Goal: Entertainment & Leisure: Consume media (video, audio)

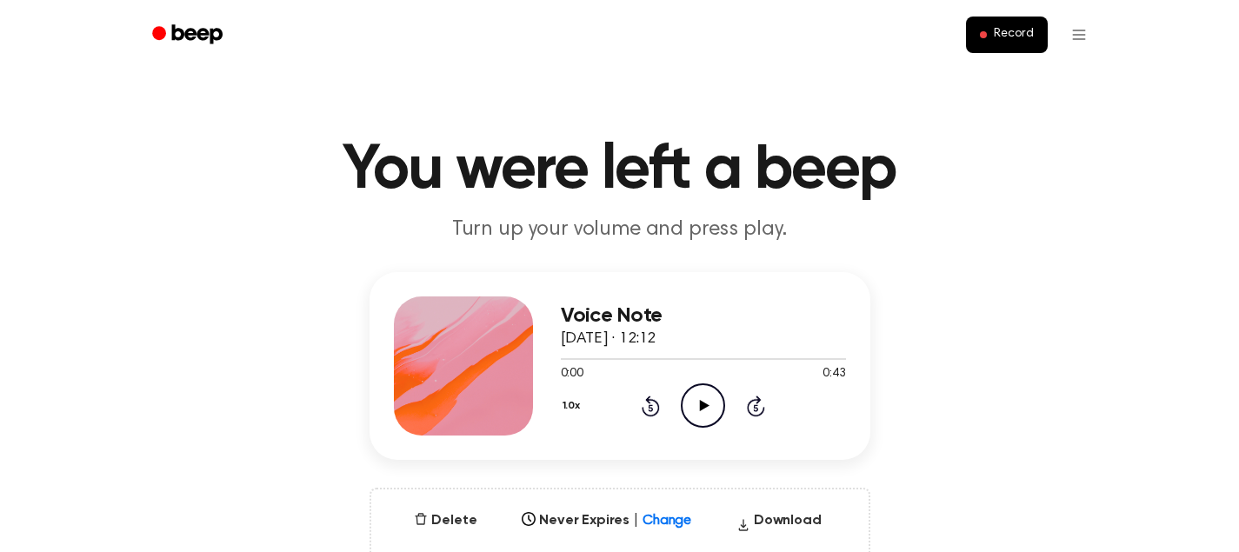
click at [701, 409] on icon at bounding box center [705, 405] width 10 height 11
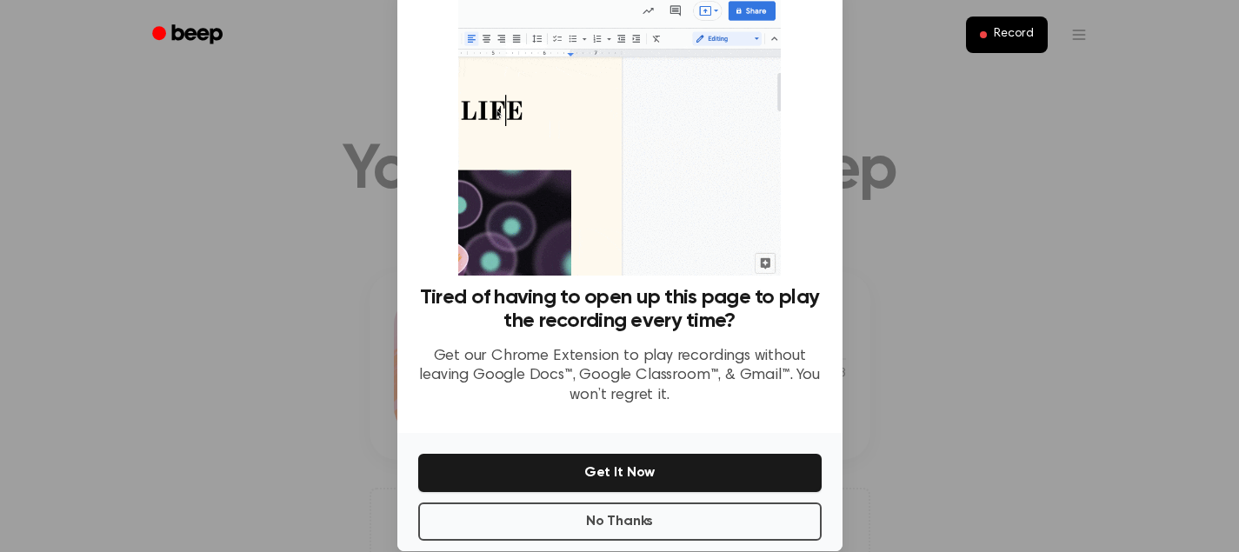
scroll to position [81, 0]
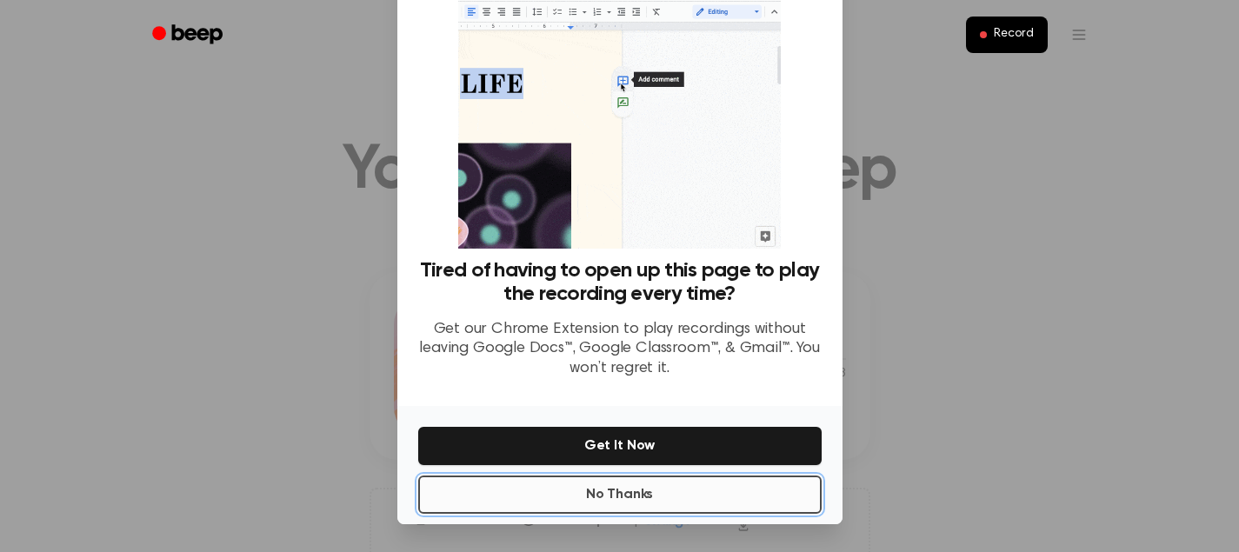
click at [666, 492] on button "No Thanks" at bounding box center [619, 494] width 403 height 38
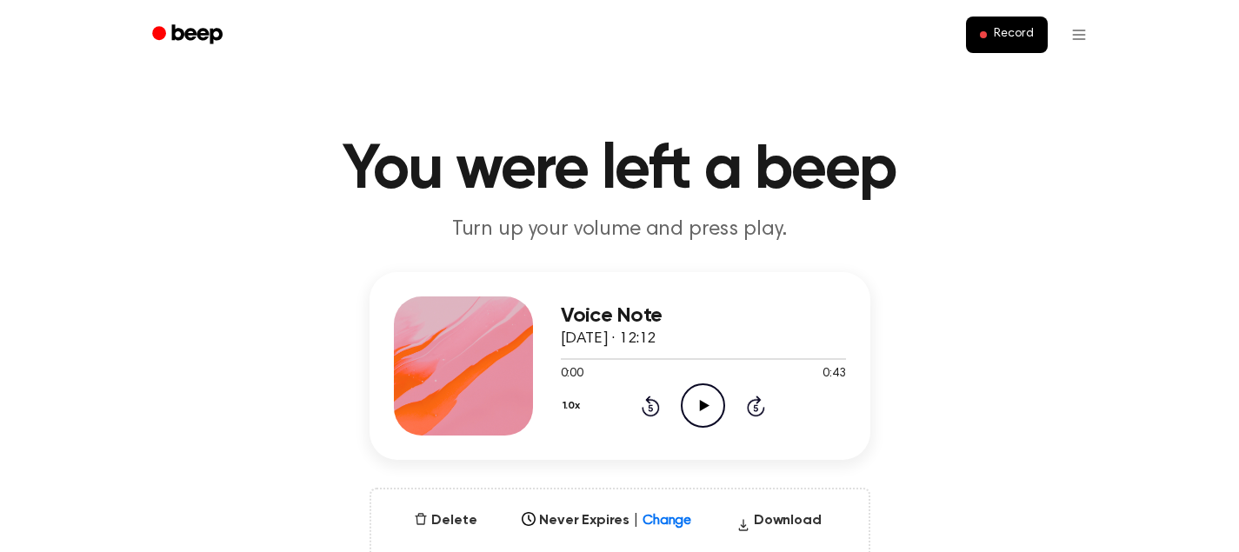
click at [706, 417] on icon "Play Audio" at bounding box center [703, 405] width 44 height 44
click at [708, 406] on icon "Pause Audio" at bounding box center [703, 405] width 44 height 44
click at [701, 399] on icon "Play Audio" at bounding box center [703, 405] width 44 height 44
click at [701, 405] on icon at bounding box center [703, 405] width 8 height 11
click at [691, 400] on icon "Play Audio" at bounding box center [703, 405] width 44 height 44
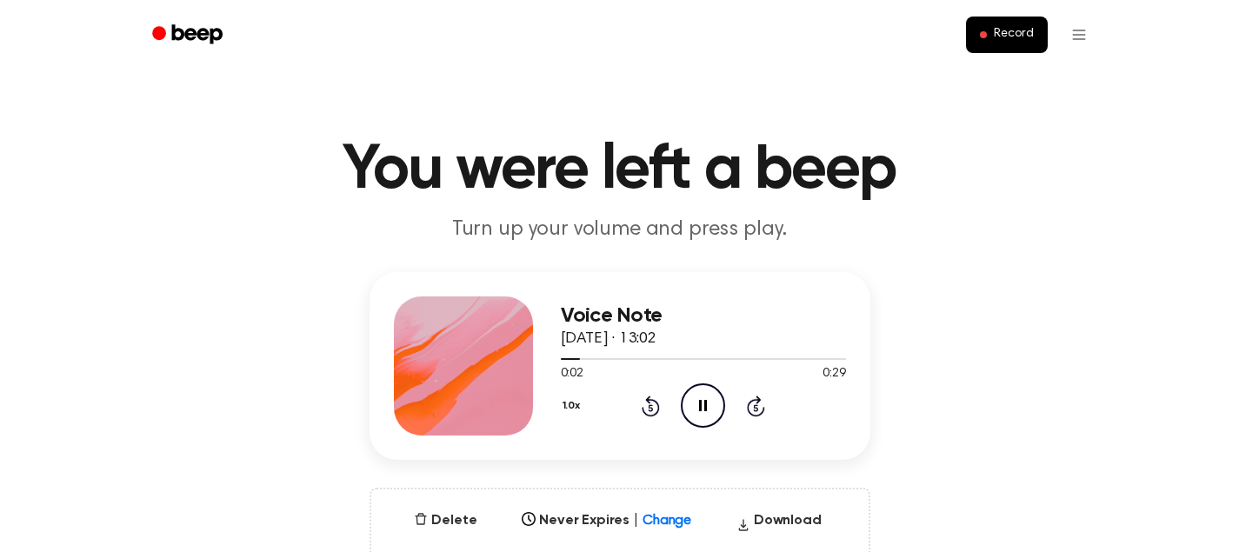
click at [713, 408] on icon "Pause Audio" at bounding box center [703, 405] width 44 height 44
